Goal: Information Seeking & Learning: Learn about a topic

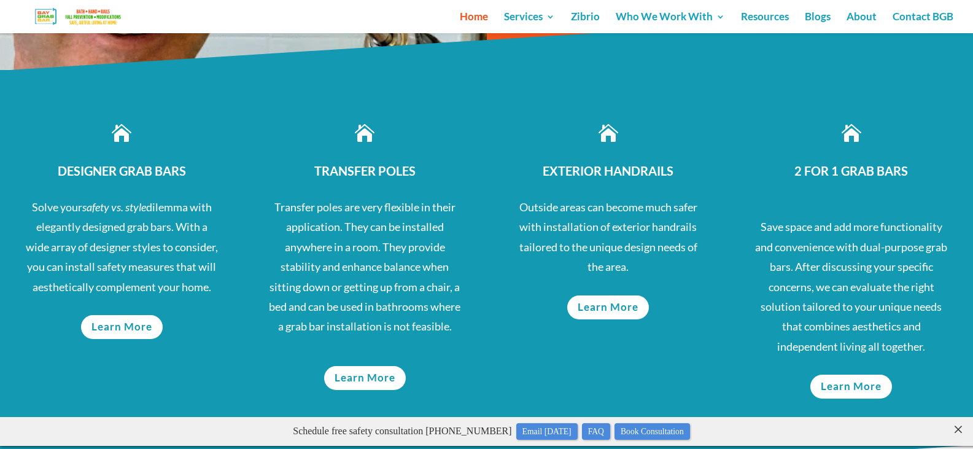
scroll to position [614, 0]
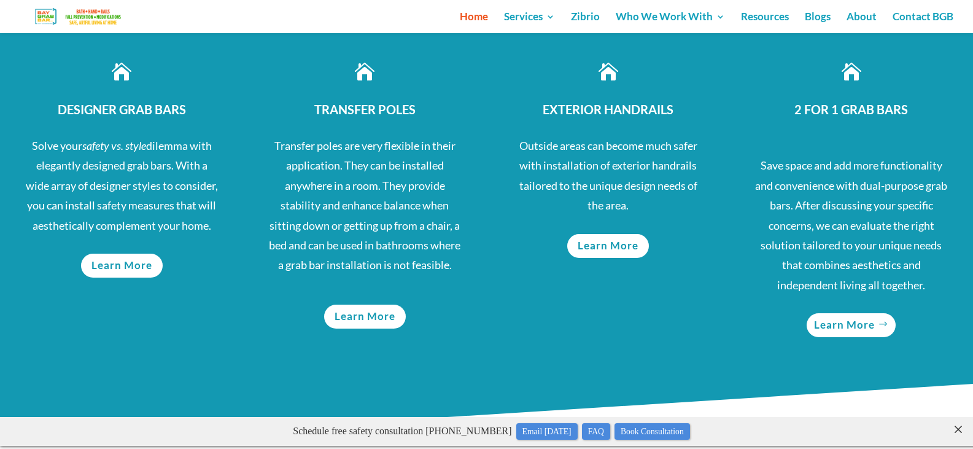
click at [851, 327] on link "Learn More" at bounding box center [851, 325] width 89 height 24
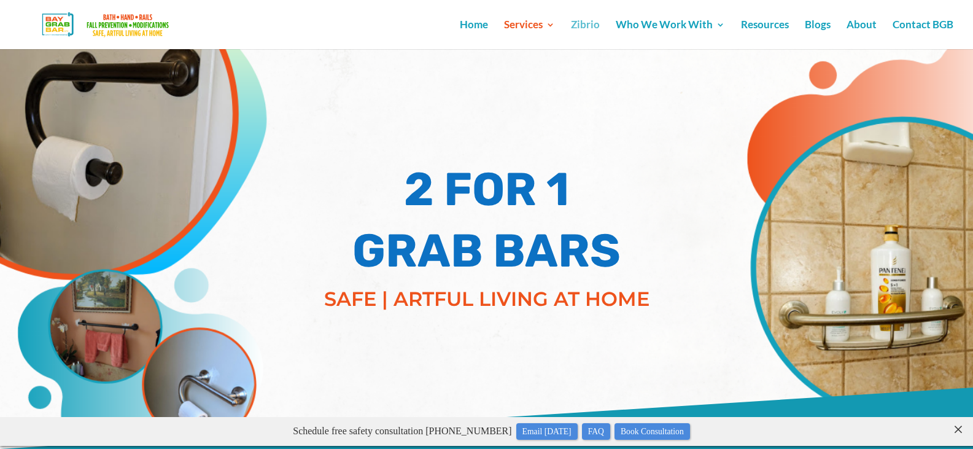
click at [581, 31] on link "Zibrio" at bounding box center [585, 34] width 29 height 29
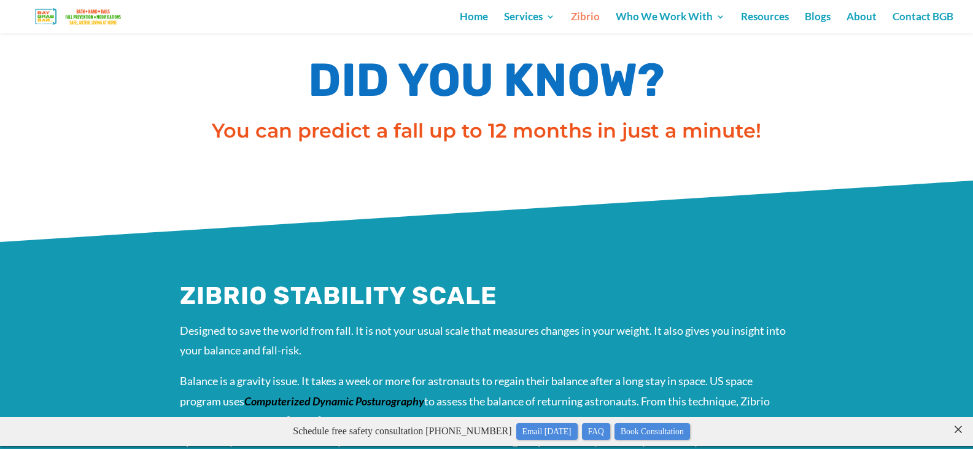
scroll to position [184, 0]
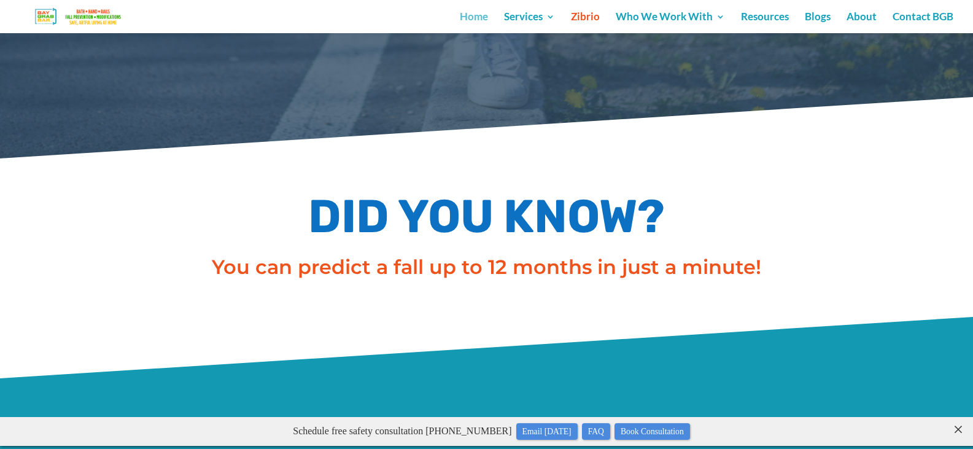
click at [478, 14] on link "Home" at bounding box center [474, 22] width 28 height 21
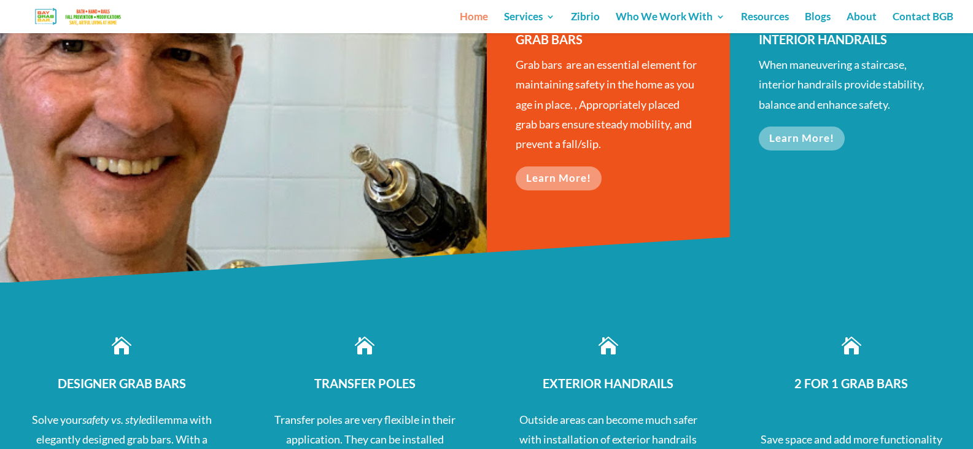
scroll to position [430, 0]
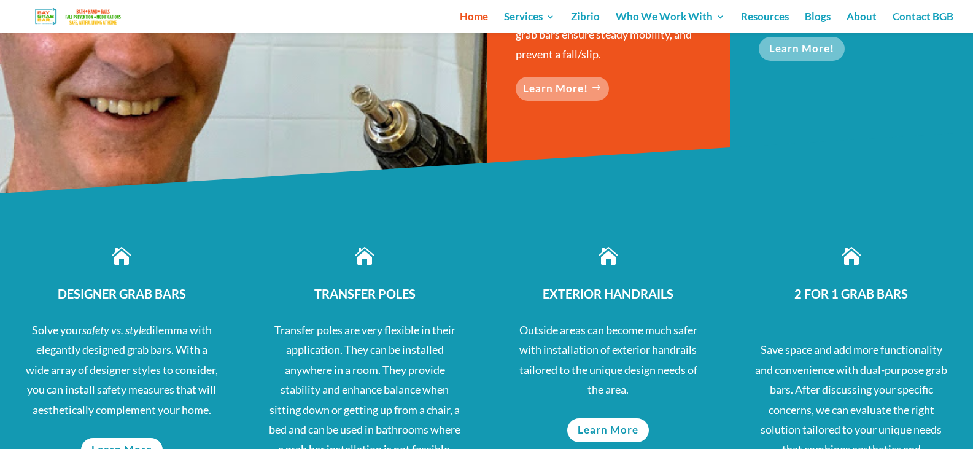
click at [543, 100] on link "Learn More!" at bounding box center [562, 89] width 93 height 24
